Goal: Navigation & Orientation: Find specific page/section

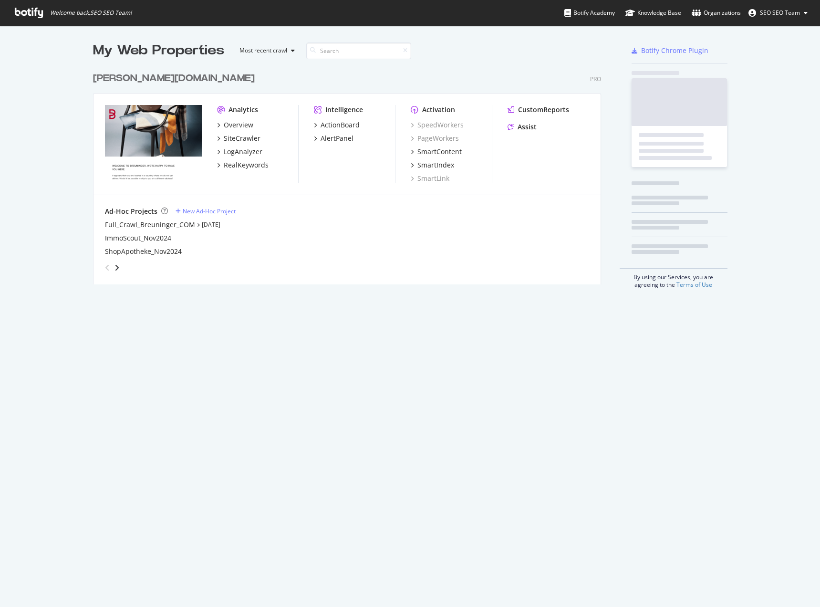
scroll to position [599, 806]
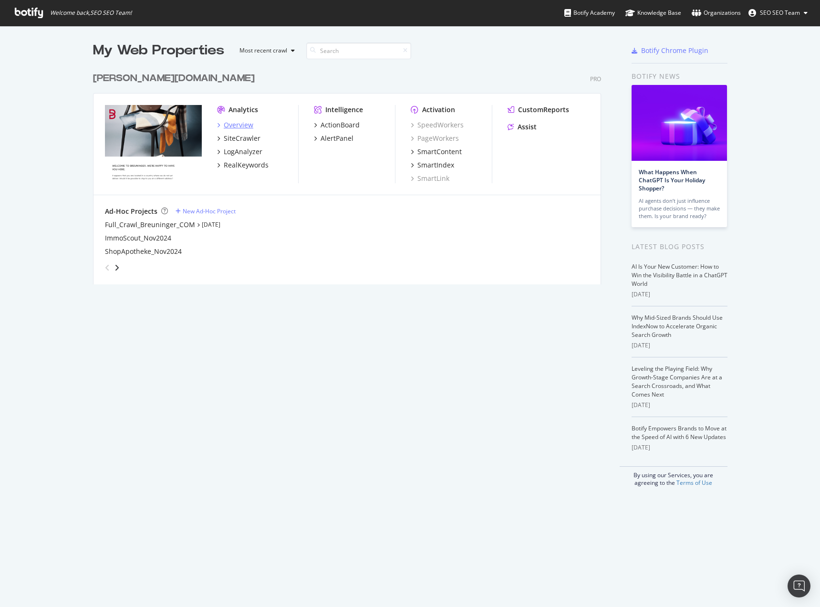
click at [229, 125] on div "Overview" at bounding box center [239, 125] width 30 height 10
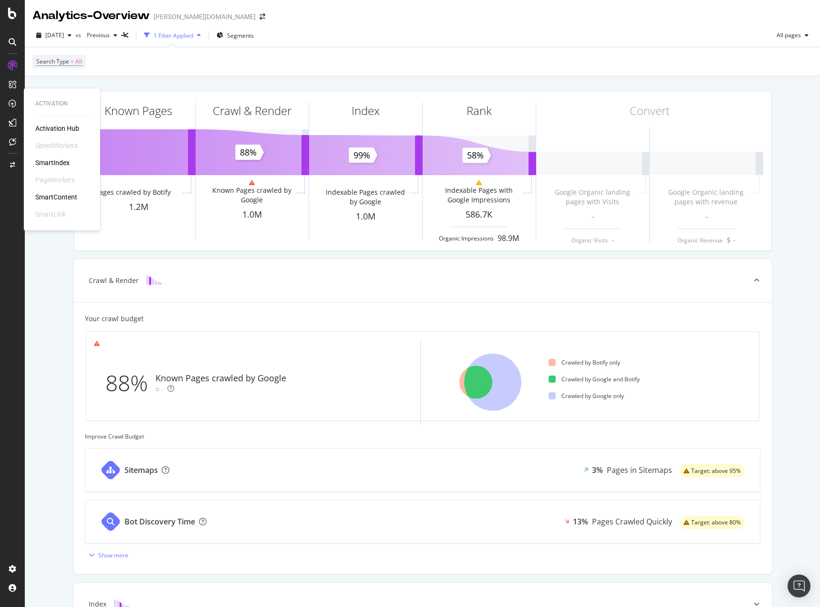
click at [52, 162] on div "SmartIndex" at bounding box center [52, 163] width 34 height 10
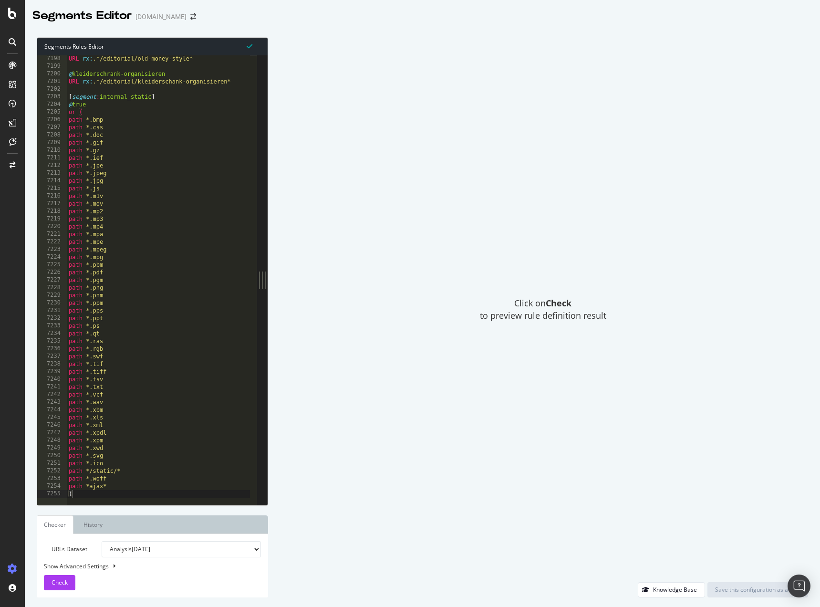
scroll to position [15186, 0]
